Goal: Check status: Check status

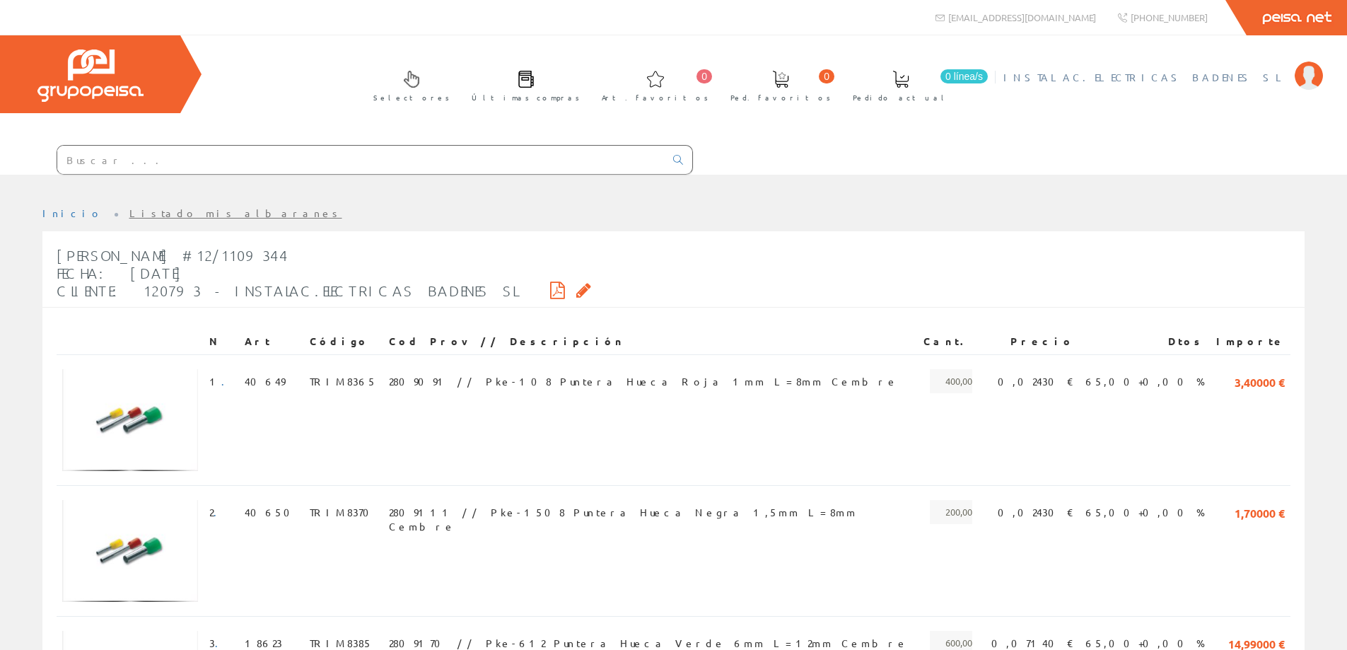
click at [1226, 85] on li "INSTALAC.ELECTRICAS BADENES SL Mi cuenta Mis datos Mis ofertas Mis pedidos Mis …" at bounding box center [1163, 86] width 326 height 54
click at [1222, 79] on span "INSTALAC.ELECTRICAS BADENES SL" at bounding box center [1146, 77] width 284 height 14
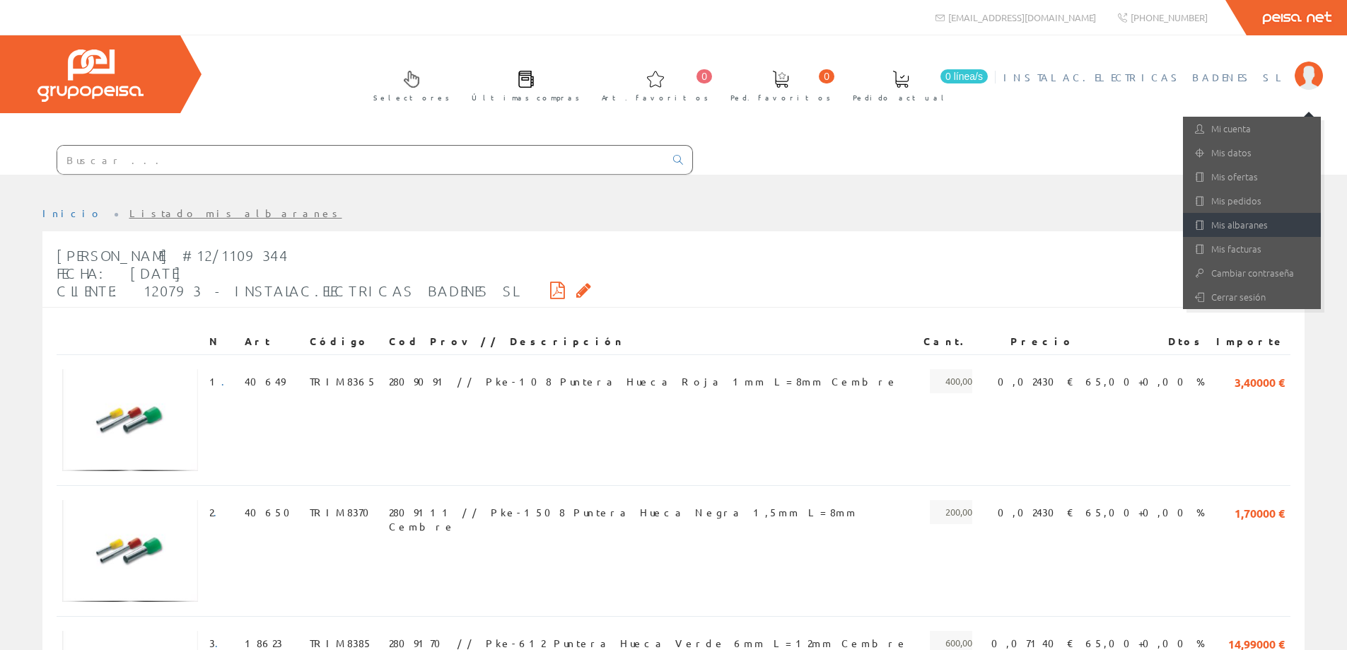
click at [1221, 228] on link "Mis albaranes" at bounding box center [1252, 225] width 138 height 24
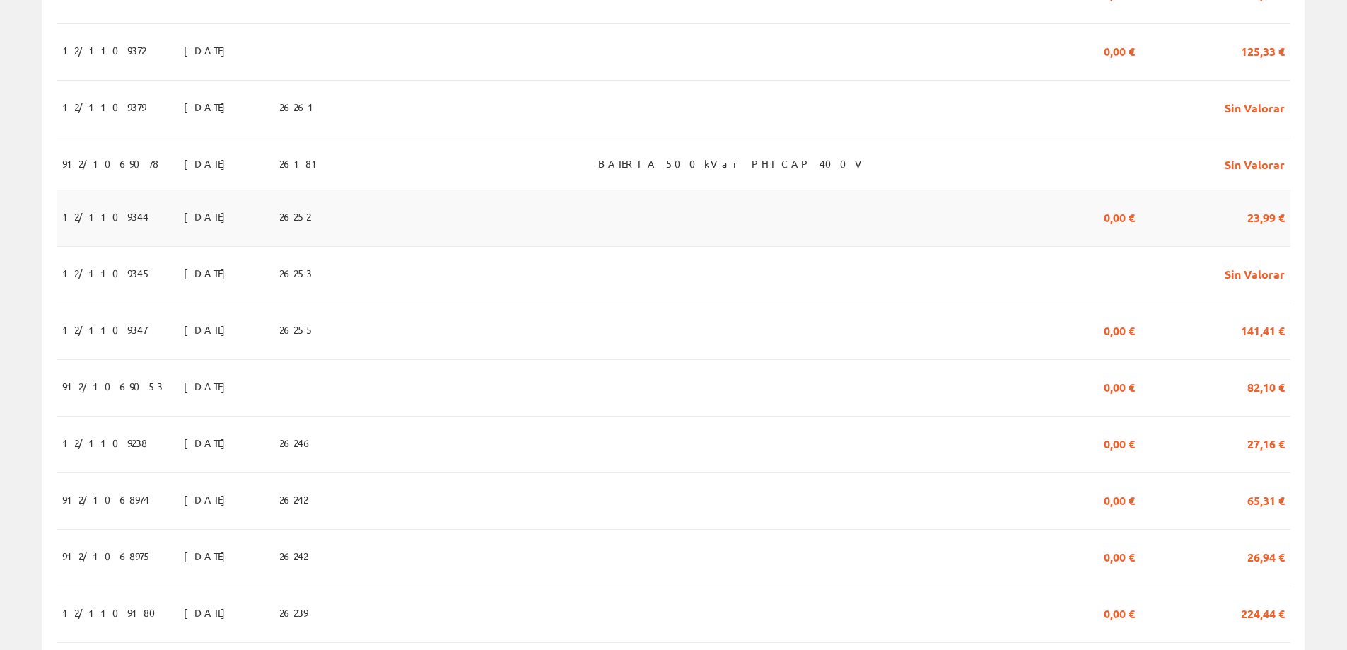
scroll to position [707, 0]
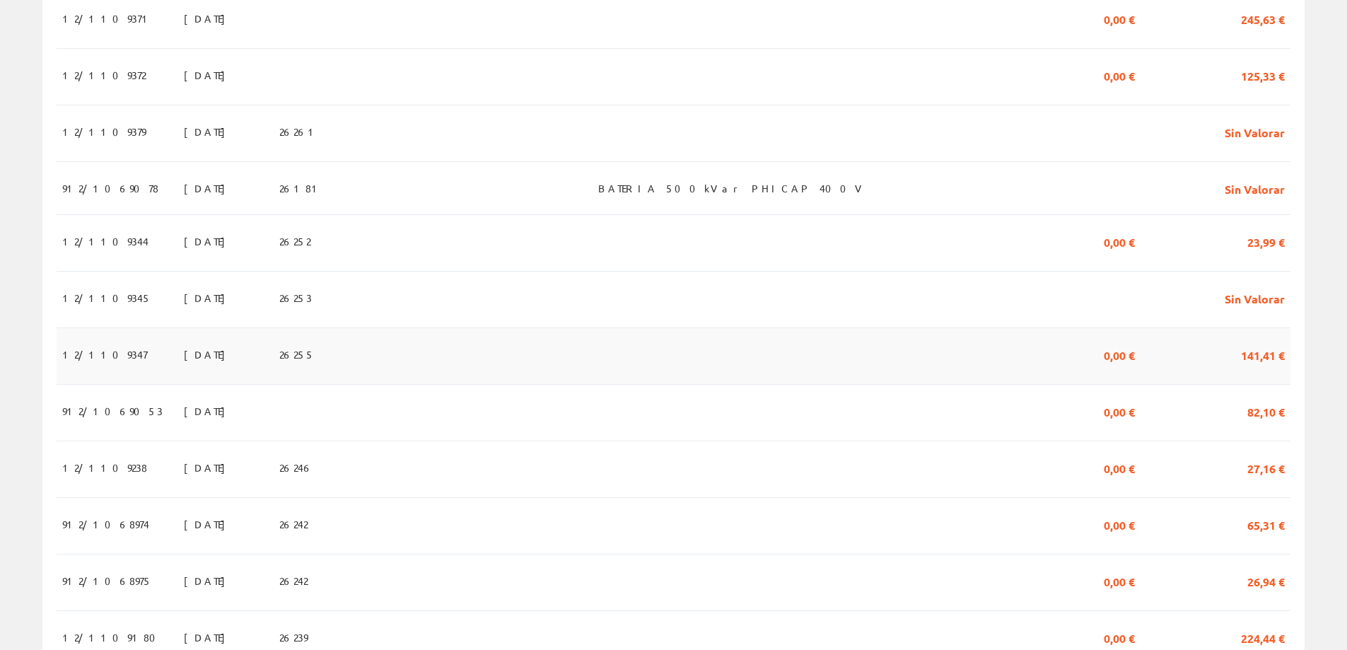
click at [100, 361] on span "12/1109347" at bounding box center [104, 354] width 85 height 24
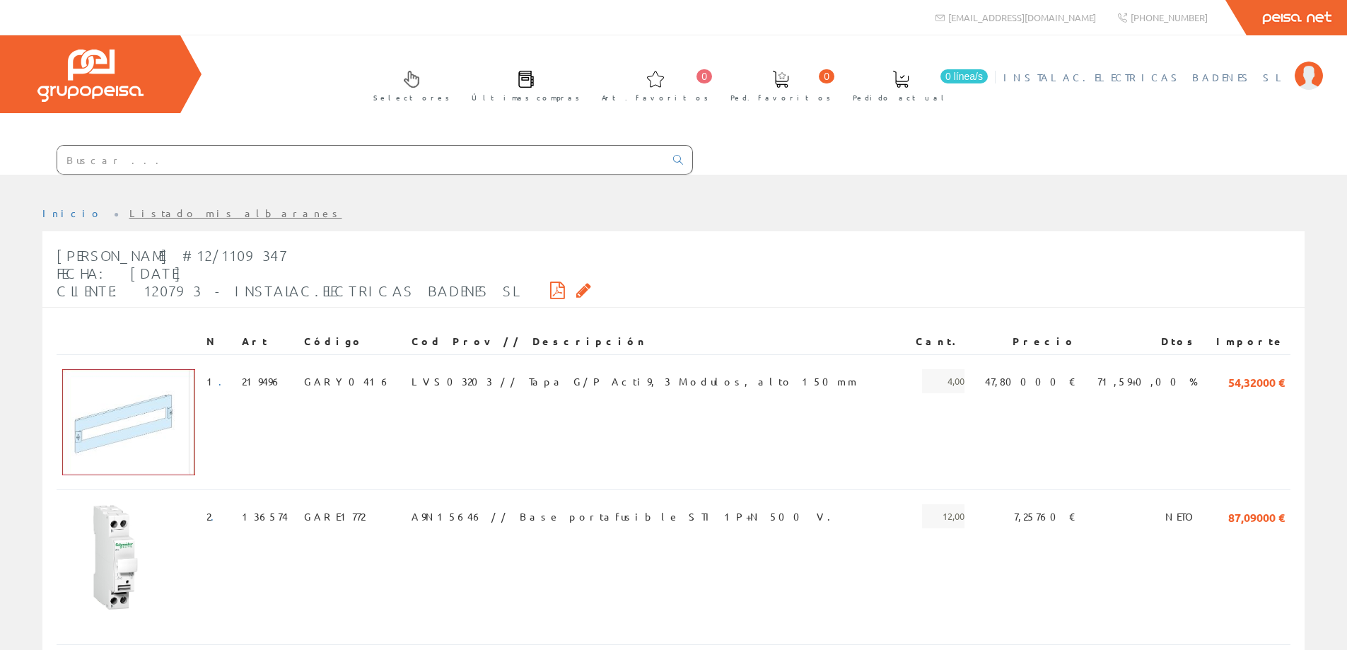
click at [1227, 72] on span "INSTALAC.ELECTRICAS BADENES SL" at bounding box center [1146, 77] width 284 height 14
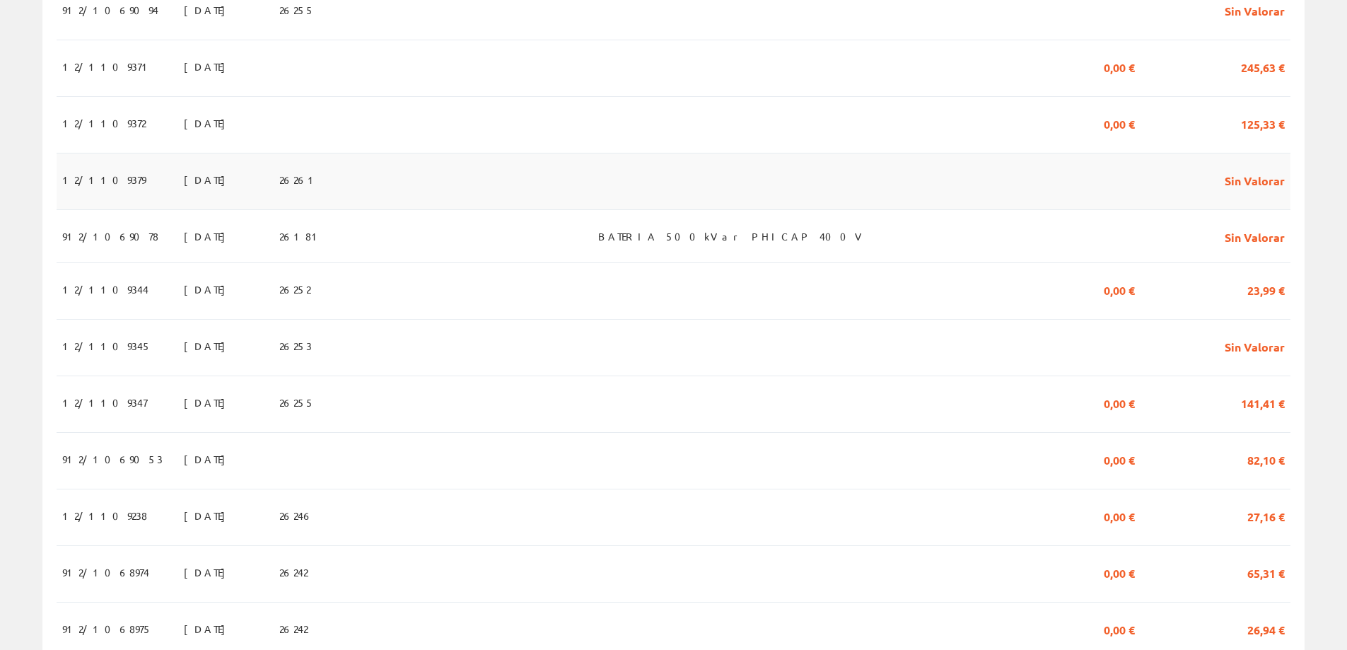
scroll to position [637, 0]
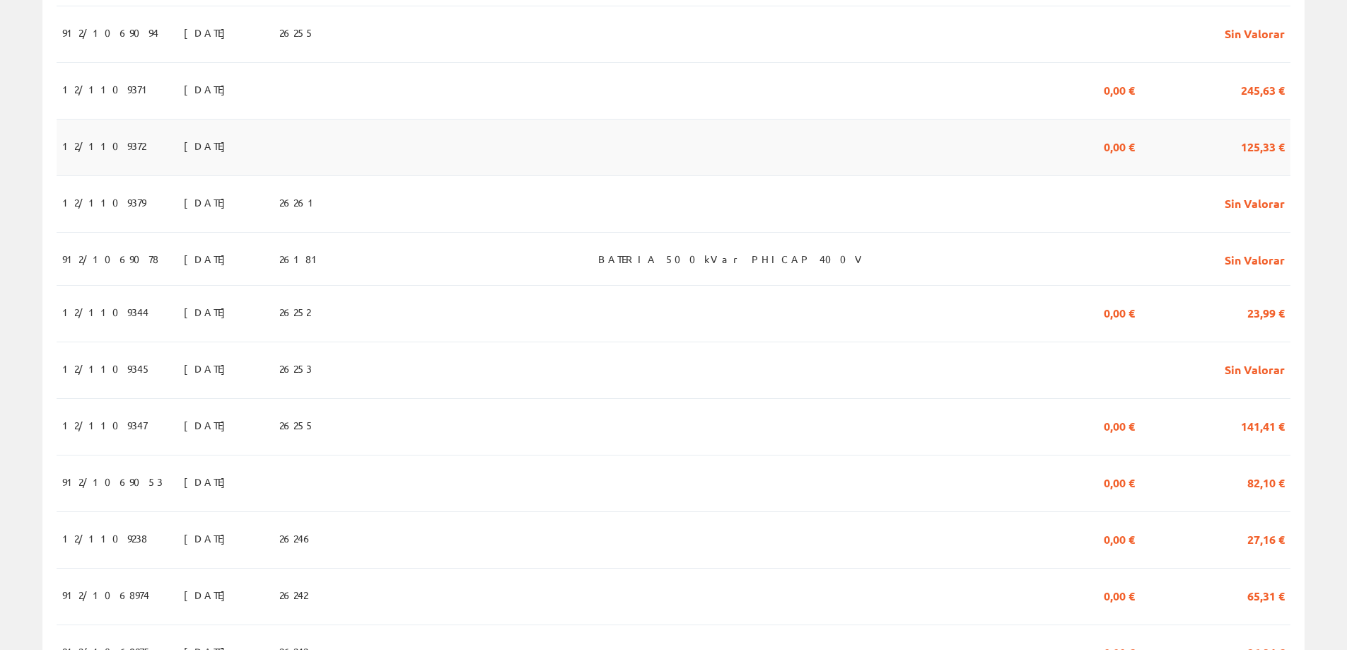
click at [115, 150] on span "12/1109372" at bounding box center [103, 146] width 83 height 24
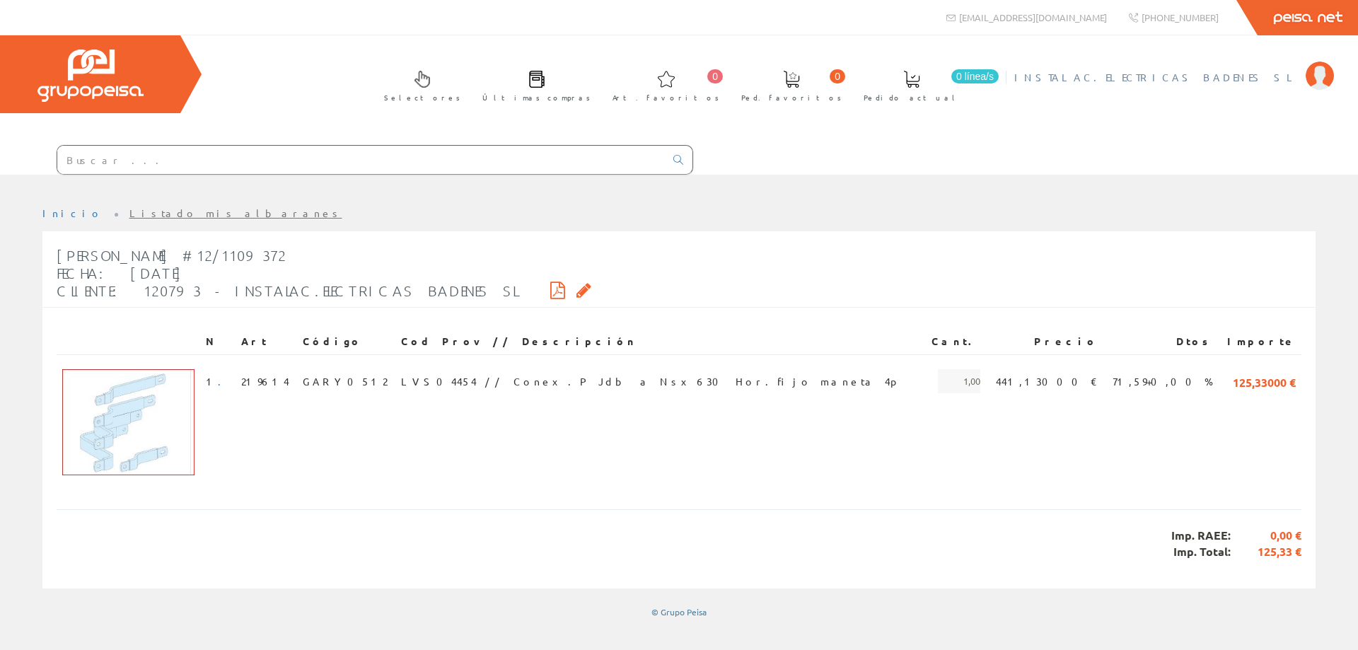
click at [1217, 77] on span "INSTALAC.ELECTRICAS BADENES SL" at bounding box center [1156, 77] width 284 height 14
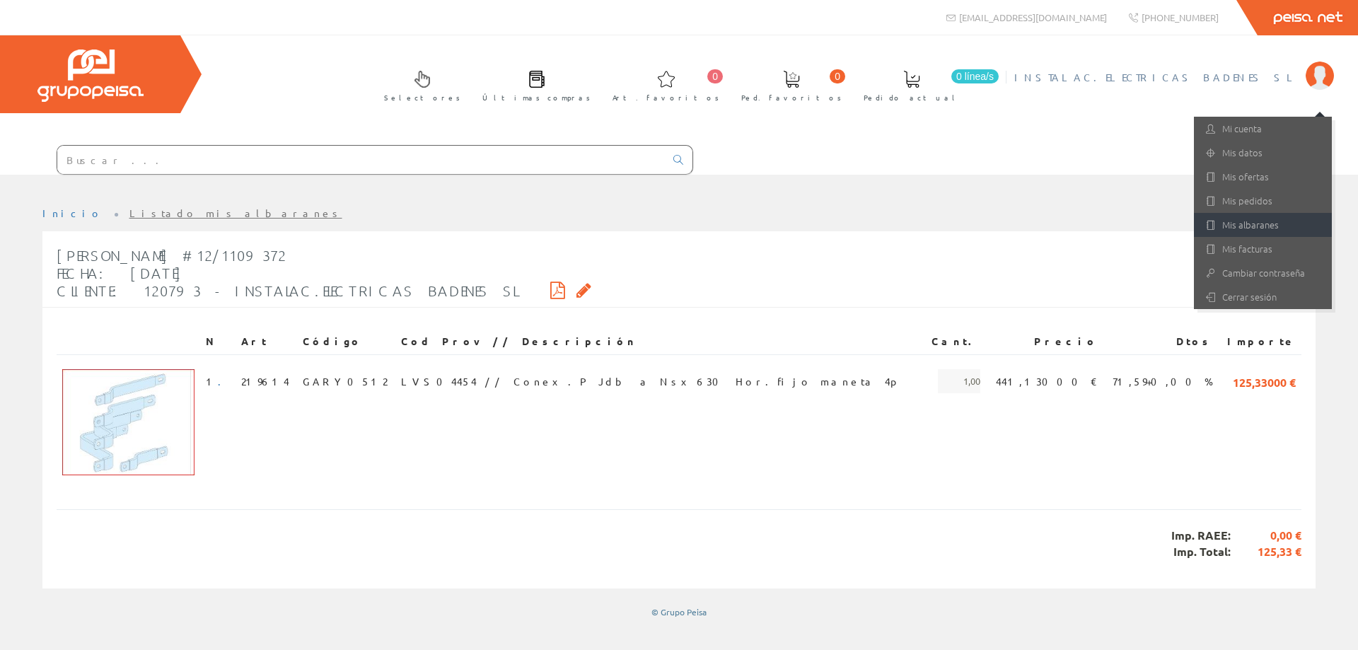
click at [1231, 226] on link "Mis albaranes" at bounding box center [1263, 225] width 138 height 24
